Goal: Share content

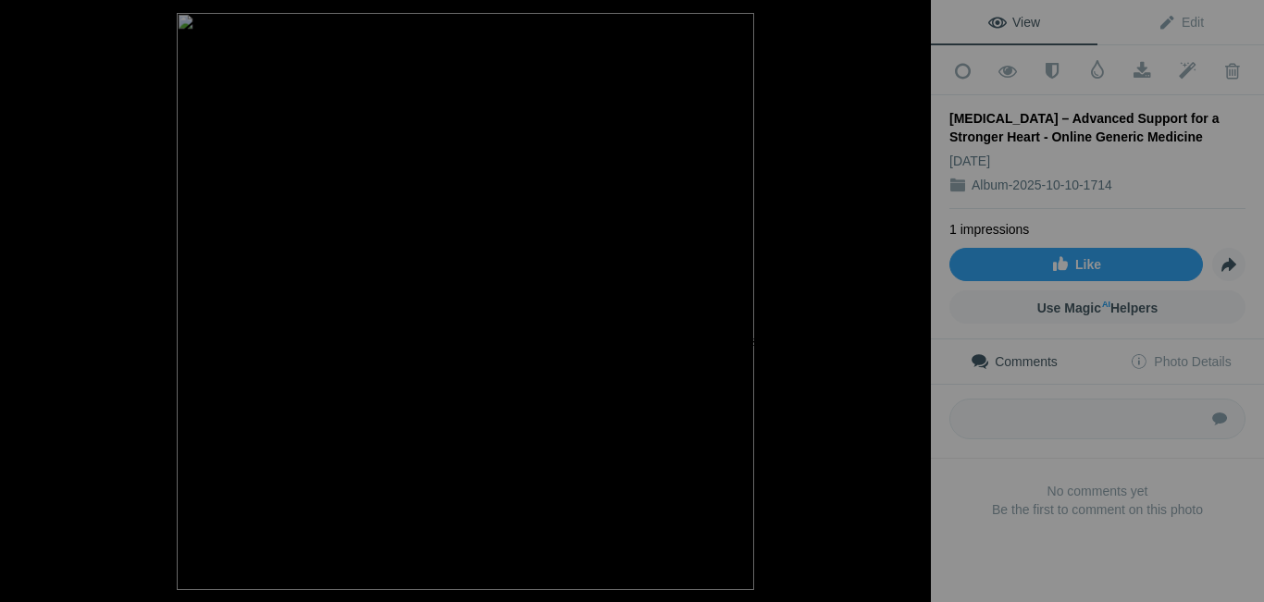
click at [463, 381] on span "OK" at bounding box center [451, 389] width 21 height 16
click at [1068, 19] on link "View" at bounding box center [1014, 22] width 167 height 44
click at [1000, 428] on textarea at bounding box center [1097, 419] width 296 height 41
paste textarea "[URL][DOMAIN_NAME]"
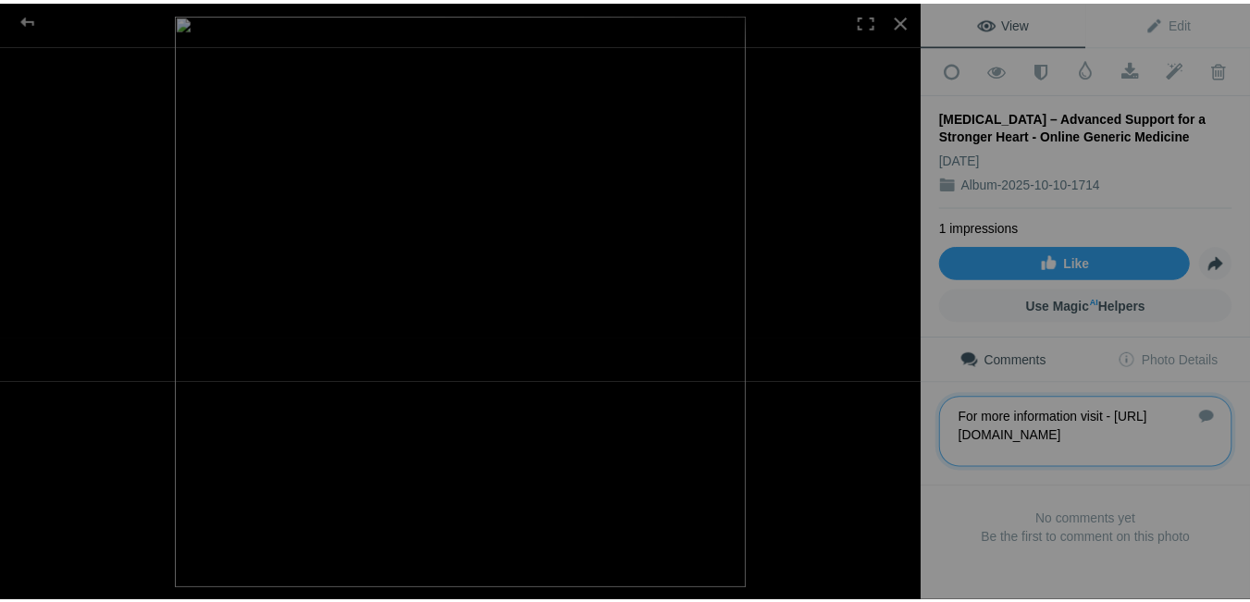
scroll to position [4, 0]
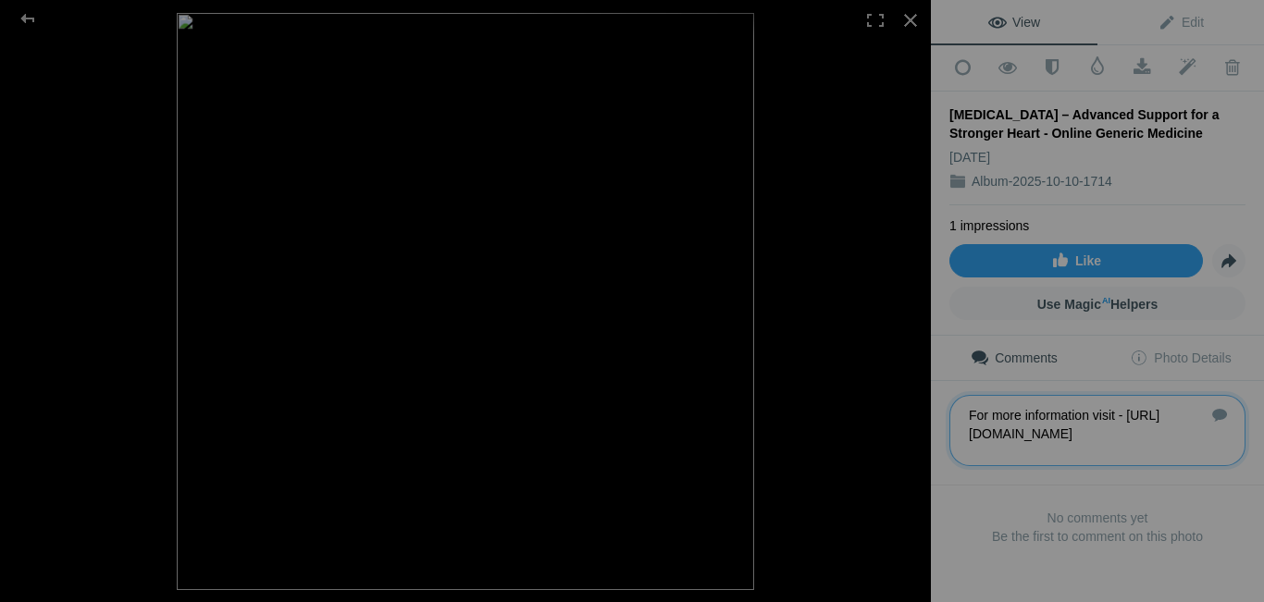
type textarea "For more information visit - [URL][DOMAIN_NAME]"
click at [1008, 19] on span "View" at bounding box center [1014, 22] width 52 height 15
click at [920, 31] on div at bounding box center [910, 20] width 41 height 41
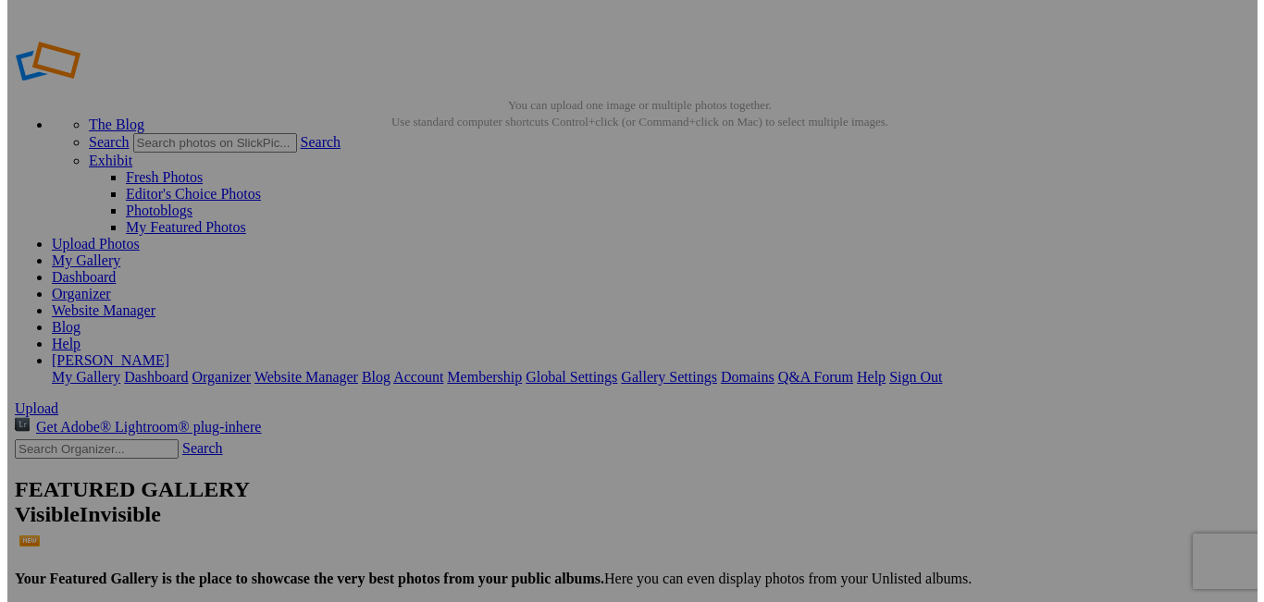
scroll to position [0, 0]
